Goal: Task Accomplishment & Management: Use online tool/utility

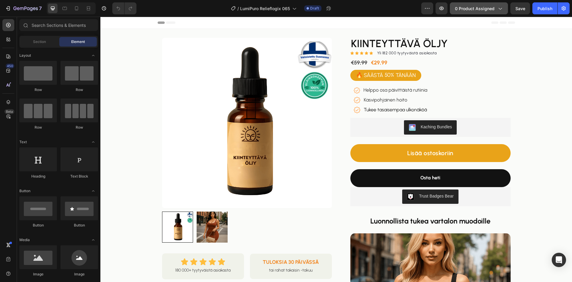
click at [468, 8] on span "0 product assigned" at bounding box center [475, 8] width 40 height 6
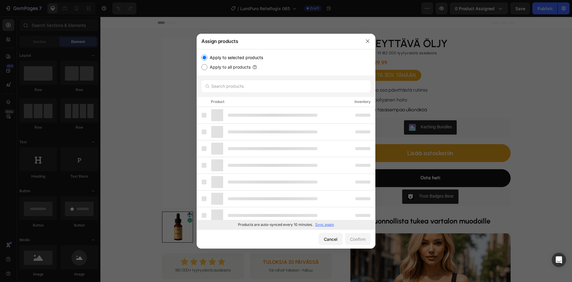
click at [325, 223] on p "Sync again" at bounding box center [324, 224] width 19 height 5
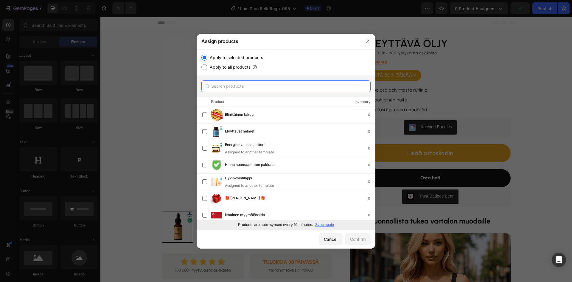
click at [225, 84] on input "text" at bounding box center [285, 86] width 169 height 12
paste input "Elvyttävät helmet"
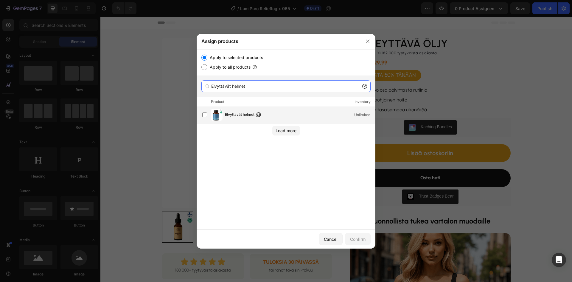
type input "Elvyttävät helmet"
drag, startPoint x: 234, startPoint y: 117, endPoint x: 238, endPoint y: 122, distance: 6.4
click at [235, 116] on span "Elvyttävät helmet" at bounding box center [239, 114] width 29 height 7
click at [354, 237] on div "Confirm" at bounding box center [357, 239] width 15 height 6
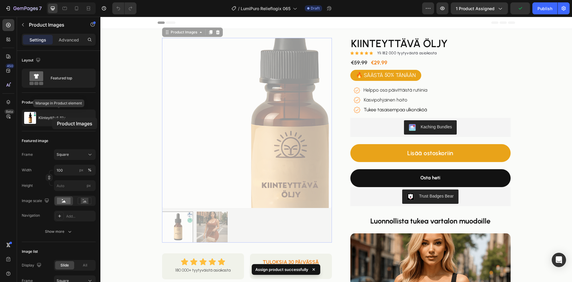
drag, startPoint x: 90, startPoint y: 101, endPoint x: 48, endPoint y: 119, distance: 45.5
click at [52, 117] on p "Kiinteyttävä öljy" at bounding box center [51, 118] width 27 height 4
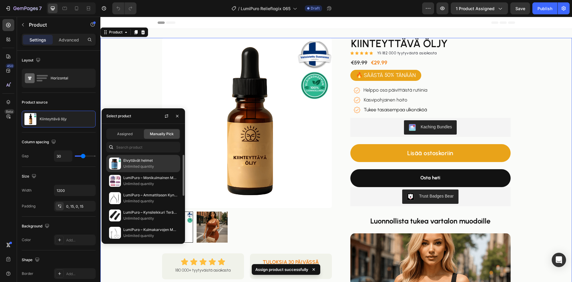
click at [153, 165] on p "Unlimited quantity" at bounding box center [150, 166] width 54 height 6
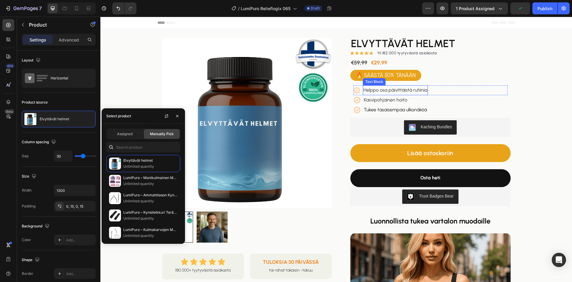
click at [393, 91] on span "Helppo osa päivittäistä rutiinia" at bounding box center [396, 90] width 64 height 6
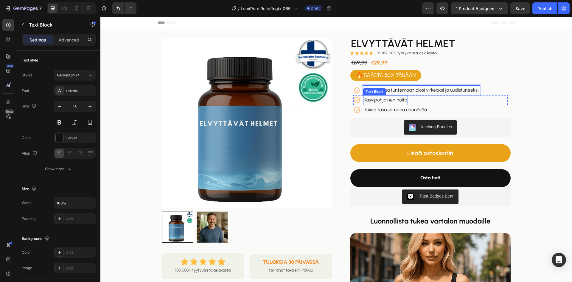
click at [387, 98] on span "Kasvipohjainen hoito" at bounding box center [386, 100] width 44 height 6
click at [388, 109] on p "Tukee tasaisempaa ulkonäköä" at bounding box center [395, 109] width 63 height 9
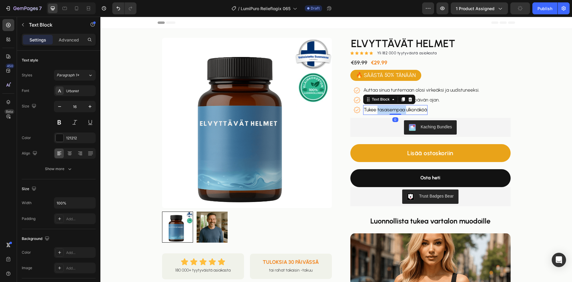
click at [388, 109] on p "Tukee tasaisempaa ulkonäköä" at bounding box center [395, 109] width 63 height 9
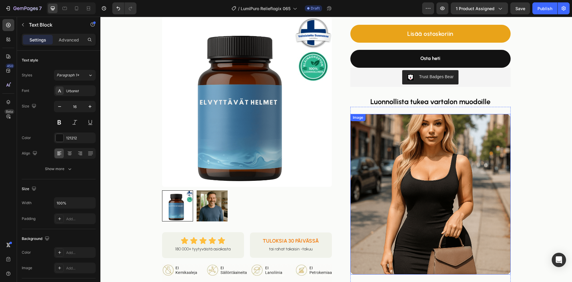
scroll to position [89, 0]
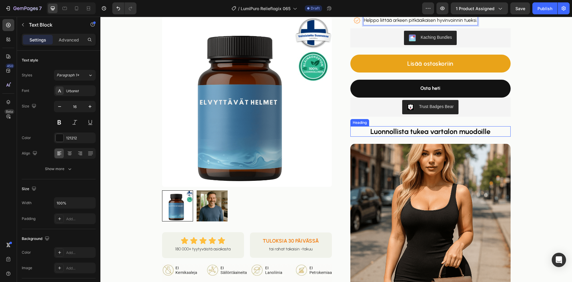
click at [403, 130] on strong "Luonnollista tukea vartalon muodoille" at bounding box center [430, 131] width 120 height 9
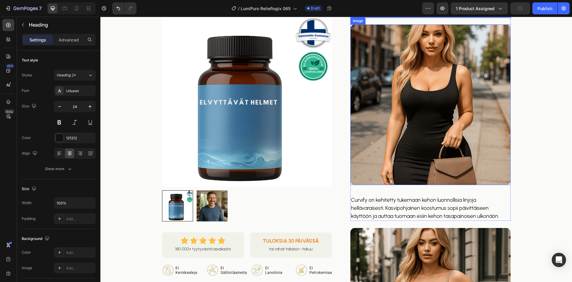
scroll to position [238, 0]
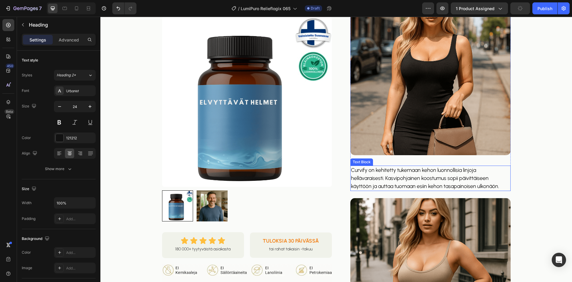
click at [398, 172] on p "Curvify on kehitetty tukemaan kehon luonnollisia linjoja hellävaraisesti. Kasvi…" at bounding box center [430, 178] width 159 height 24
click at [398, 173] on p "Curvify on kehitetty tukemaan kehon luonnollisia linjoja hellävaraisesti. Kasvi…" at bounding box center [430, 178] width 159 height 24
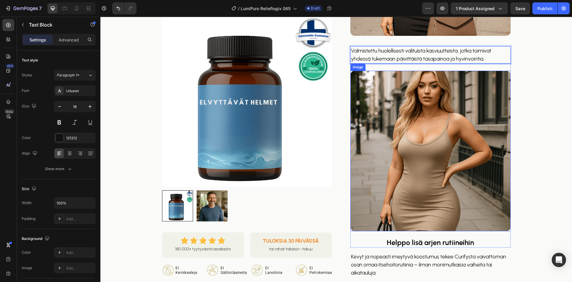
scroll to position [417, 0]
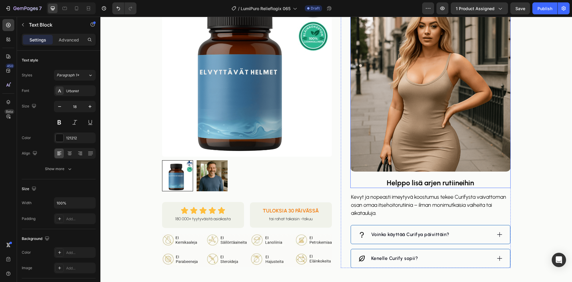
click at [408, 182] on strong "Helppo lisä arjen rutiineihin" at bounding box center [430, 182] width 87 height 9
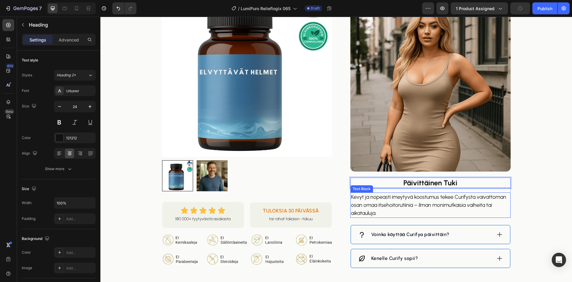
click at [408, 202] on p "Kevyt ja nopeasti imeytyvä koostumus tekee Curifysta vaivattoman osan omaa itse…" at bounding box center [430, 205] width 159 height 24
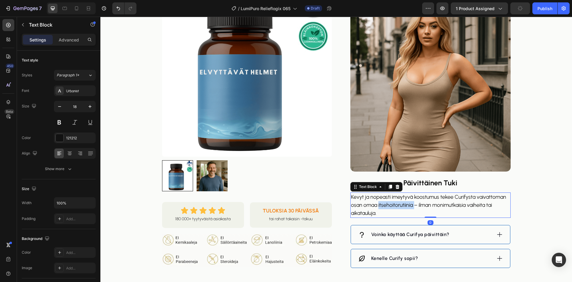
click at [408, 202] on p "Kevyt ja nopeasti imeytyvä koostumus tekee Curifysta vaivattoman osan omaa itse…" at bounding box center [430, 205] width 159 height 24
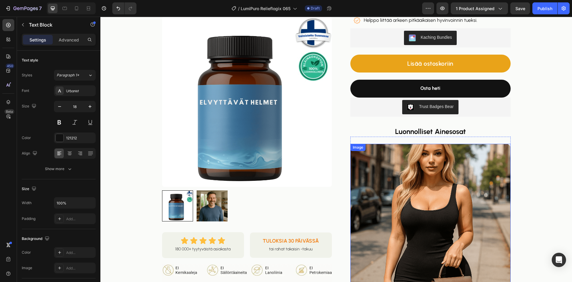
scroll to position [149, 0]
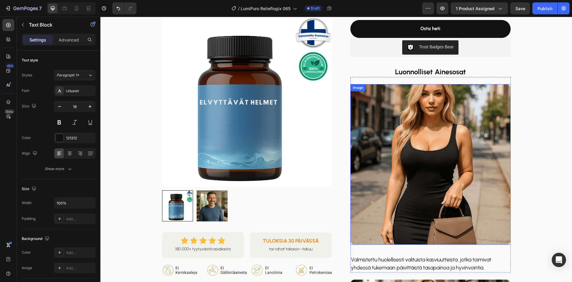
drag, startPoint x: 410, startPoint y: 139, endPoint x: 168, endPoint y: 139, distance: 242.5
click at [410, 139] on img at bounding box center [430, 164] width 160 height 160
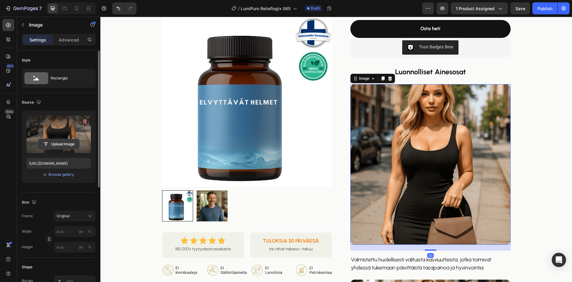
click at [59, 142] on input "file" at bounding box center [58, 144] width 41 height 10
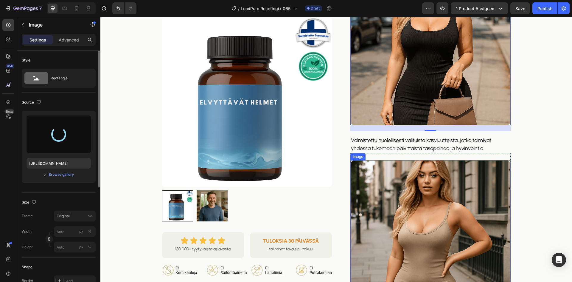
scroll to position [298, 0]
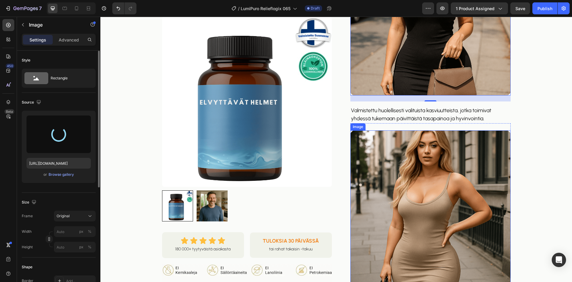
type input "[URL][DOMAIN_NAME]"
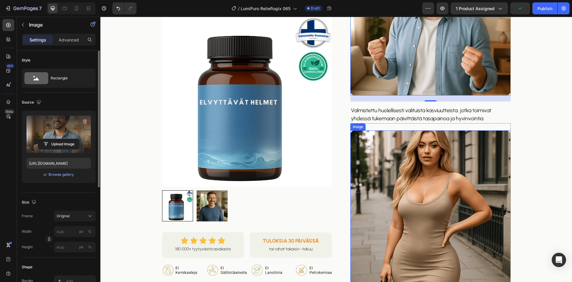
click at [415, 167] on img at bounding box center [430, 210] width 160 height 160
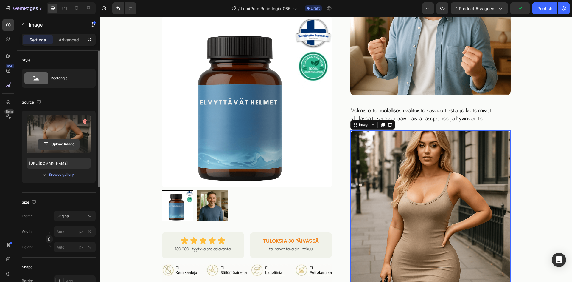
click at [60, 142] on input "file" at bounding box center [58, 144] width 41 height 10
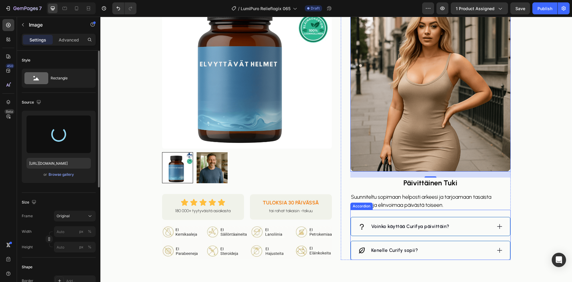
scroll to position [477, 0]
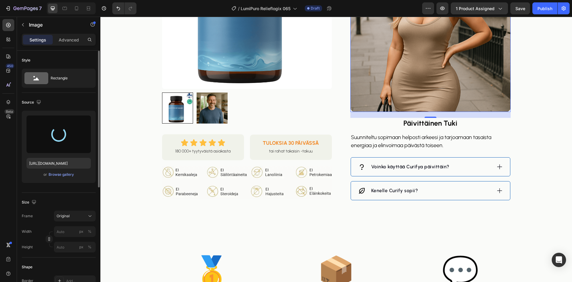
type input "[URL][DOMAIN_NAME]"
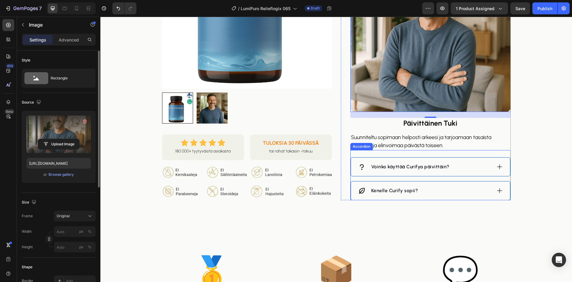
drag, startPoint x: 498, startPoint y: 167, endPoint x: 465, endPoint y: 169, distance: 33.7
click at [498, 167] on icon at bounding box center [499, 166] width 7 height 7
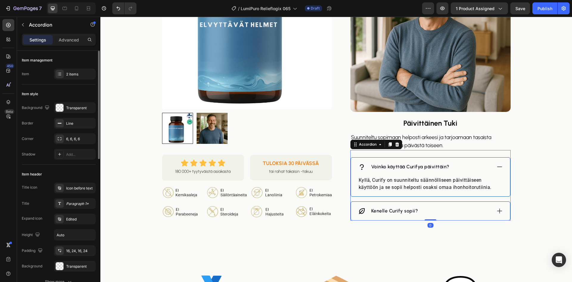
click at [418, 167] on p "Voinko käyttää Curifya päivittäin?" at bounding box center [410, 166] width 78 height 7
click at [417, 167] on p "Voinko käyttää Curifya päivittäin?" at bounding box center [410, 166] width 78 height 7
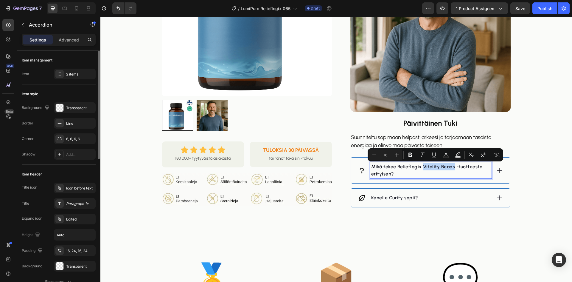
drag, startPoint x: 451, startPoint y: 167, endPoint x: 420, endPoint y: 165, distance: 31.3
click at [420, 165] on p "Mikä tekee Relieflogix Vitality Beads -tuotteesta erityisen?" at bounding box center [430, 170] width 119 height 14
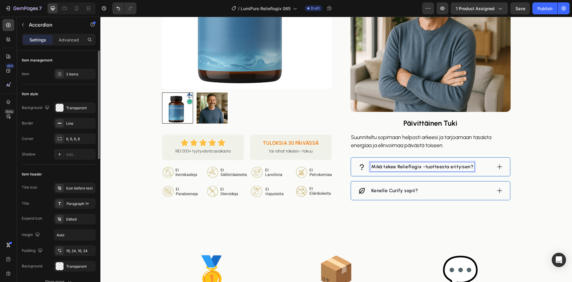
drag, startPoint x: 500, startPoint y: 167, endPoint x: 478, endPoint y: 171, distance: 23.0
click at [499, 167] on icon at bounding box center [499, 166] width 7 height 7
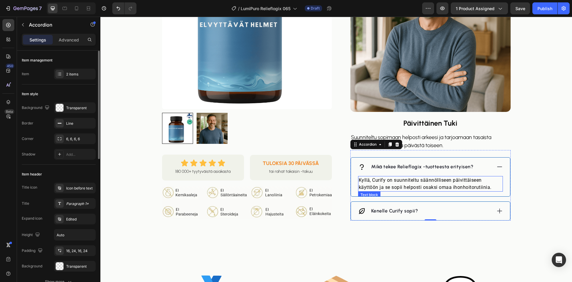
click at [422, 181] on p "Kyllä, Curify on suunniteltu säännölliseen päivittäiseen käyttöön ja se sopii h…" at bounding box center [431, 183] width 144 height 14
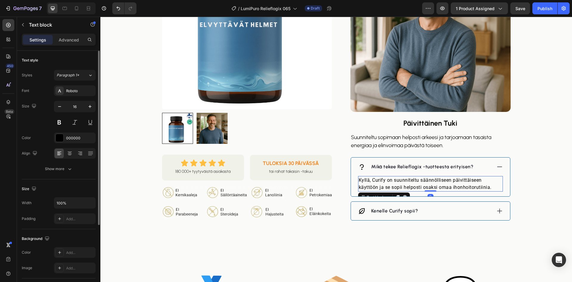
click at [422, 181] on p "Kyllä, Curify on suunniteltu säännölliseen päivittäiseen käyttöön ja se sopii h…" at bounding box center [431, 183] width 144 height 14
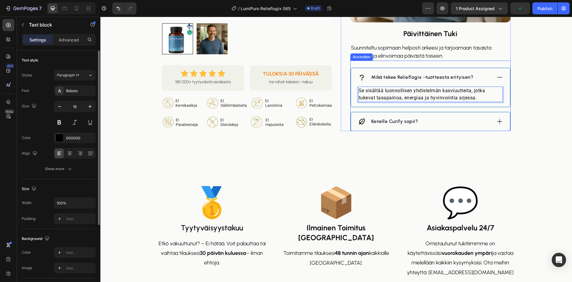
click at [498, 122] on icon at bounding box center [499, 121] width 7 height 7
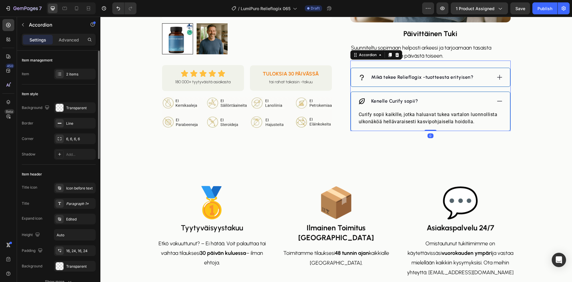
drag, startPoint x: 397, startPoint y: 96, endPoint x: 395, endPoint y: 100, distance: 4.8
click at [396, 95] on div "Kenelle Curify sopii?" at bounding box center [430, 101] width 159 height 18
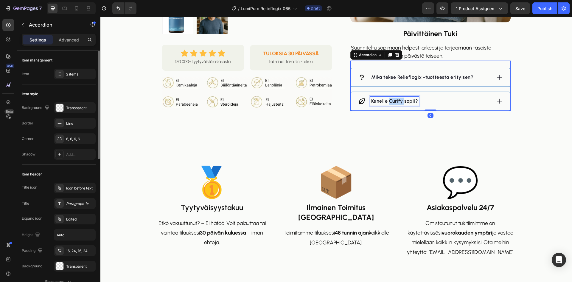
click at [393, 102] on p "Kenelle Curify sopii?" at bounding box center [394, 100] width 47 height 7
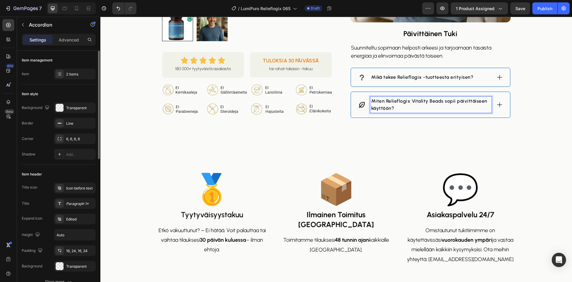
click at [439, 101] on p "Miten Relieflogix Vitality Beads sopii päivittäiseen käyttöön?" at bounding box center [430, 104] width 119 height 14
drag, startPoint x: 441, startPoint y: 101, endPoint x: 408, endPoint y: 100, distance: 32.5
click at [408, 100] on p "Miten Relieflogix Vitality Beads sopii päivittäiseen käyttöön?" at bounding box center [430, 104] width 119 height 14
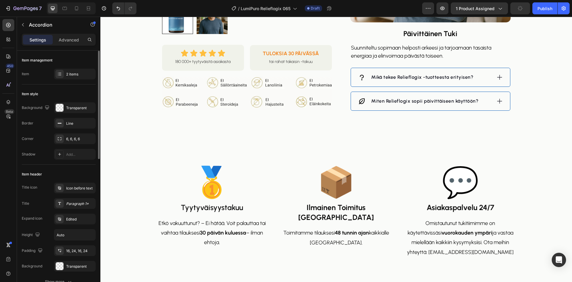
click at [497, 100] on icon at bounding box center [499, 101] width 7 height 7
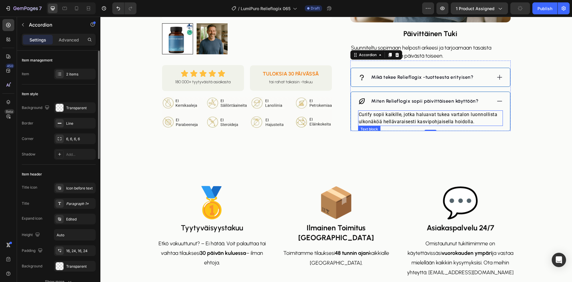
click at [428, 120] on p "Curify sopii kaikille, jotka haluavat tukea vartalon luonnollista ulkonäköä hel…" at bounding box center [431, 118] width 144 height 14
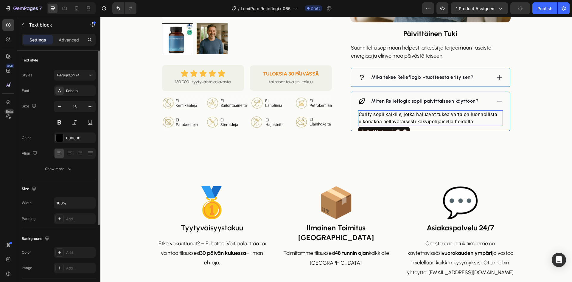
click at [428, 120] on p "Curify sopii kaikille, jotka haluavat tukea vartalon luonnollista ulkonäköä hel…" at bounding box center [431, 118] width 144 height 14
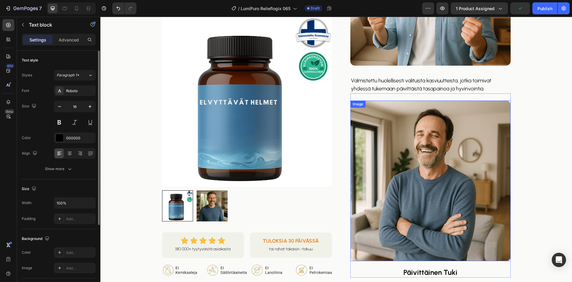
scroll to position [209, 0]
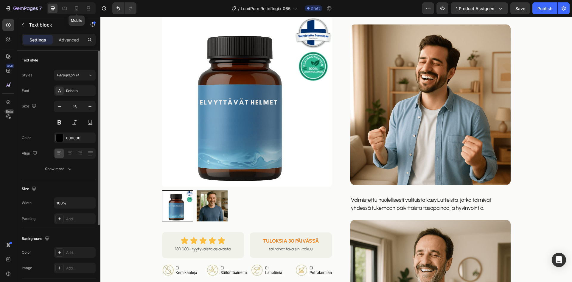
click at [77, 9] on icon at bounding box center [77, 8] width 6 height 6
type input "14"
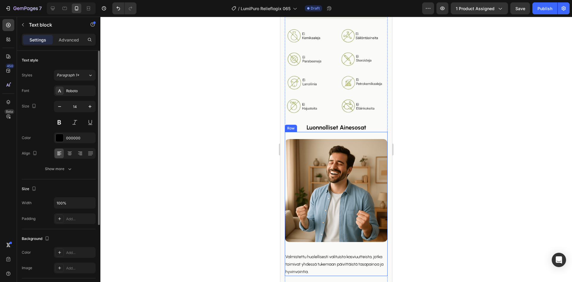
scroll to position [417, 0]
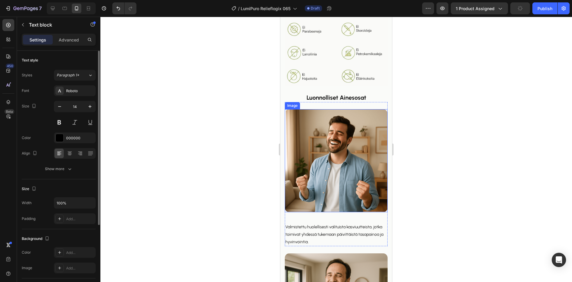
click at [346, 131] on img at bounding box center [336, 160] width 103 height 103
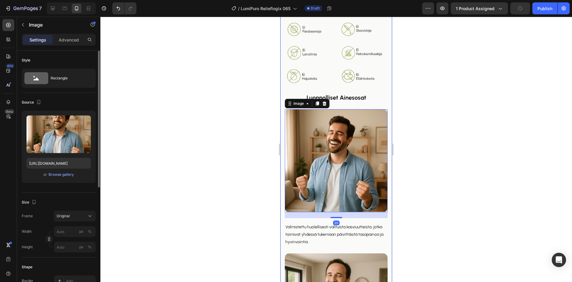
scroll to position [566, 0]
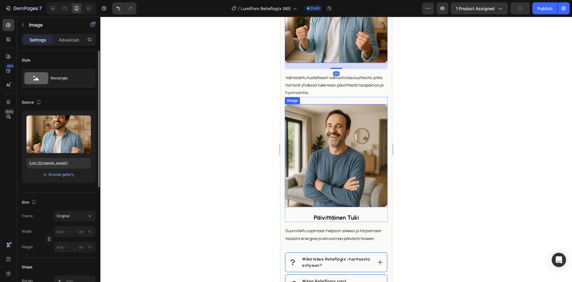
click at [341, 161] on img at bounding box center [336, 155] width 103 height 103
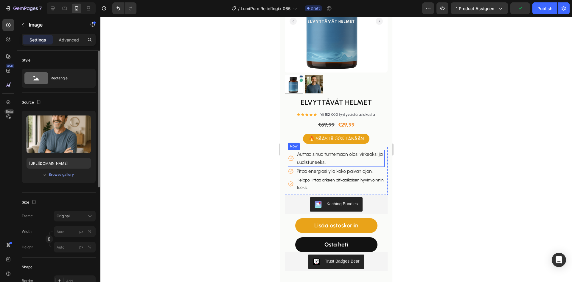
scroll to position [0, 0]
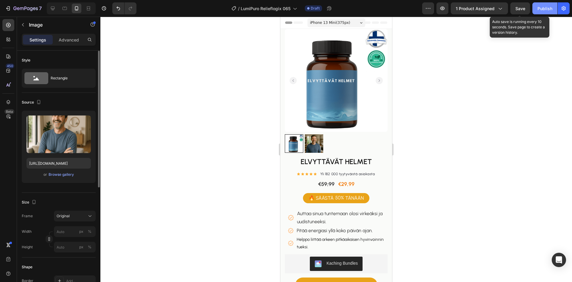
click at [540, 8] on div "Publish" at bounding box center [545, 8] width 15 height 6
